Goal: Transaction & Acquisition: Subscribe to service/newsletter

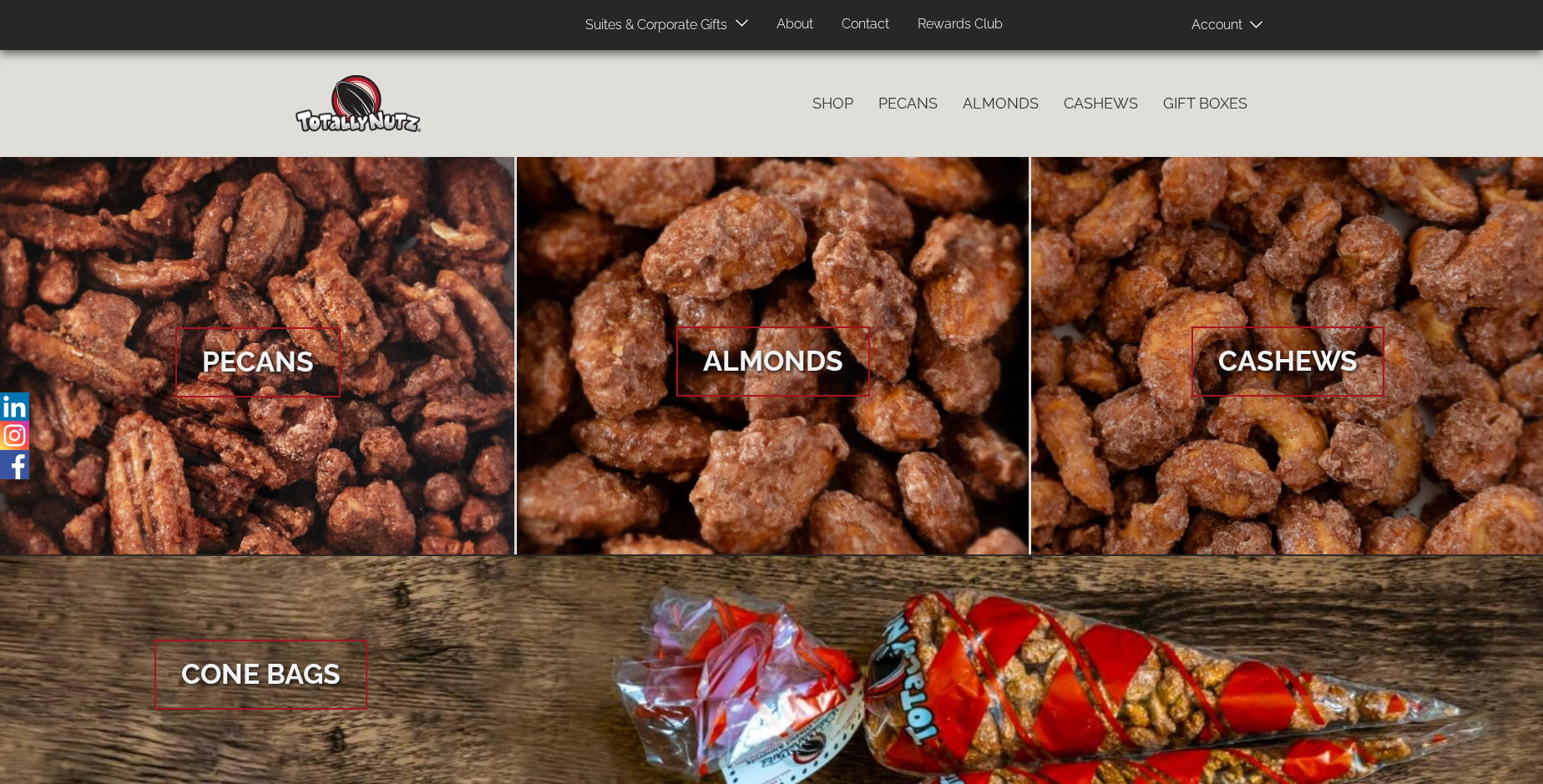
scroll to position [2496, 0]
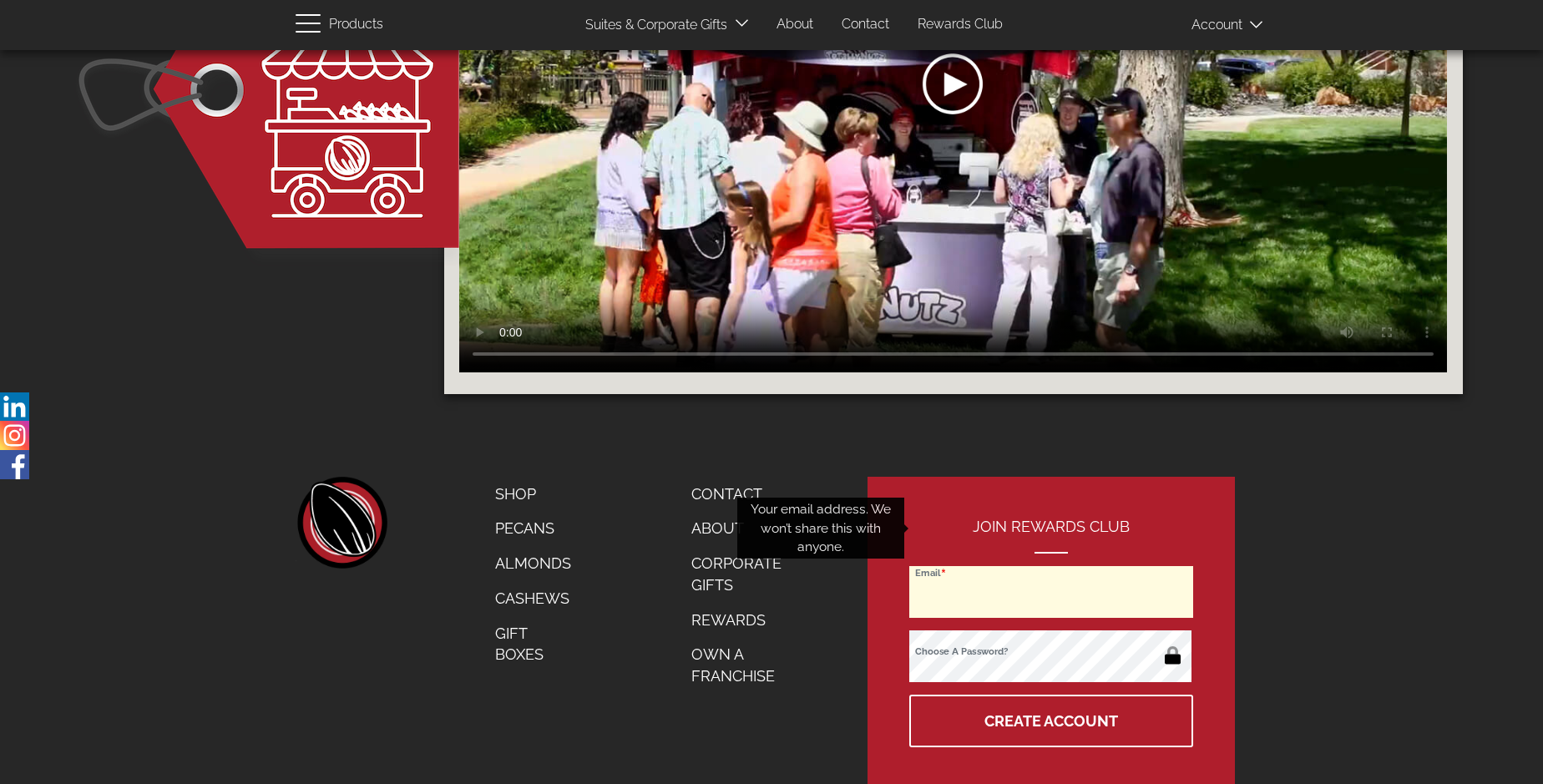
click at [1052, 566] on input "Email" at bounding box center [1051, 592] width 284 height 52
type input "[EMAIL_ADDRESS][DOMAIN_NAME]"
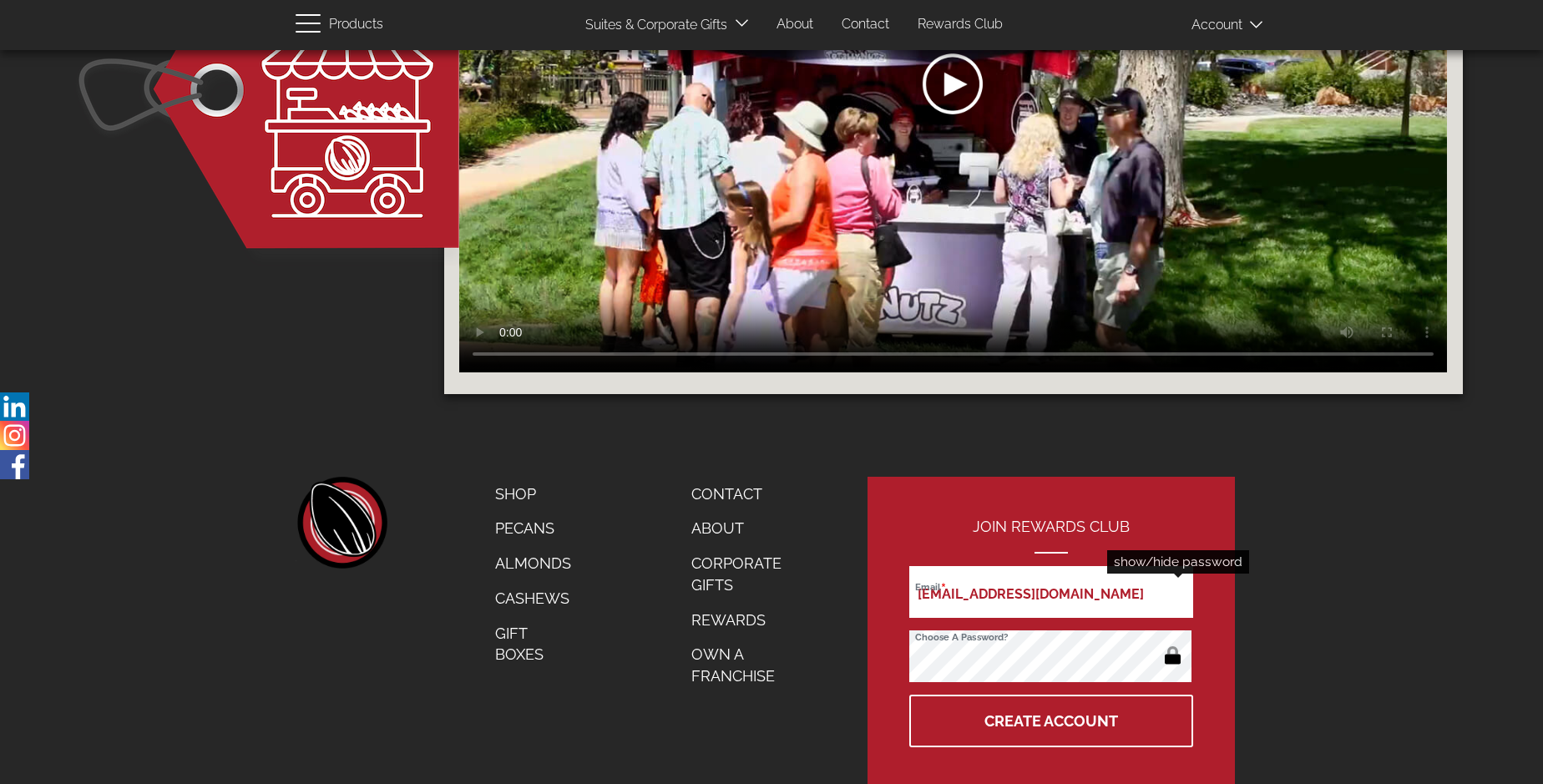
click at [1172, 644] on button "button" at bounding box center [1173, 657] width 32 height 27
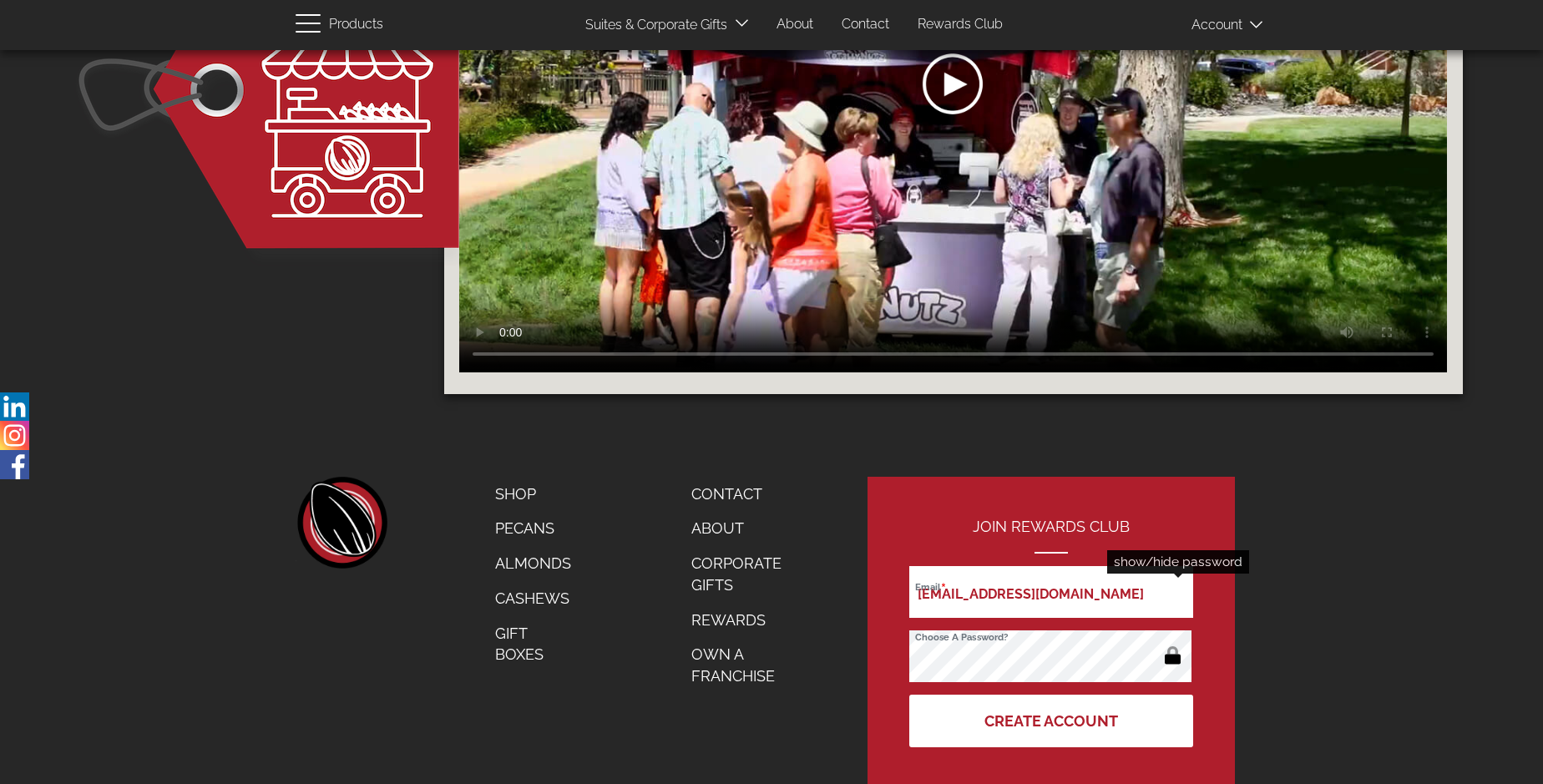
click at [1052, 695] on button "Create Account" at bounding box center [1051, 721] width 284 height 53
